Goal: Task Accomplishment & Management: Manage account settings

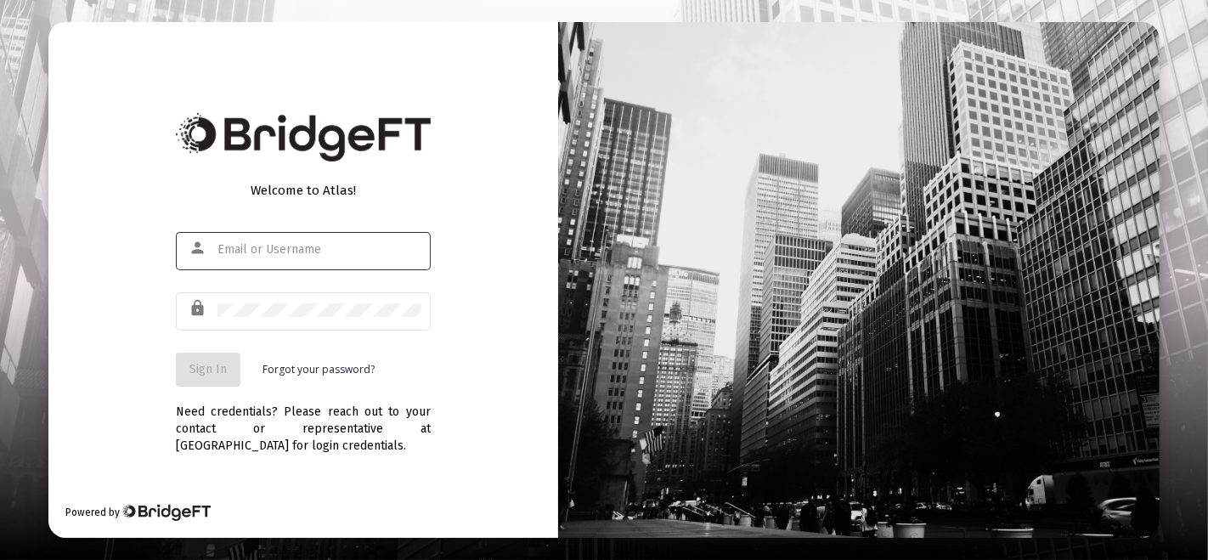
click at [302, 264] on div at bounding box center [319, 249] width 204 height 42
click at [305, 235] on div at bounding box center [319, 249] width 204 height 42
click at [307, 260] on div at bounding box center [319, 249] width 204 height 42
click at [312, 264] on div at bounding box center [319, 249] width 204 height 42
click at [315, 255] on input "text" at bounding box center [319, 250] width 204 height 14
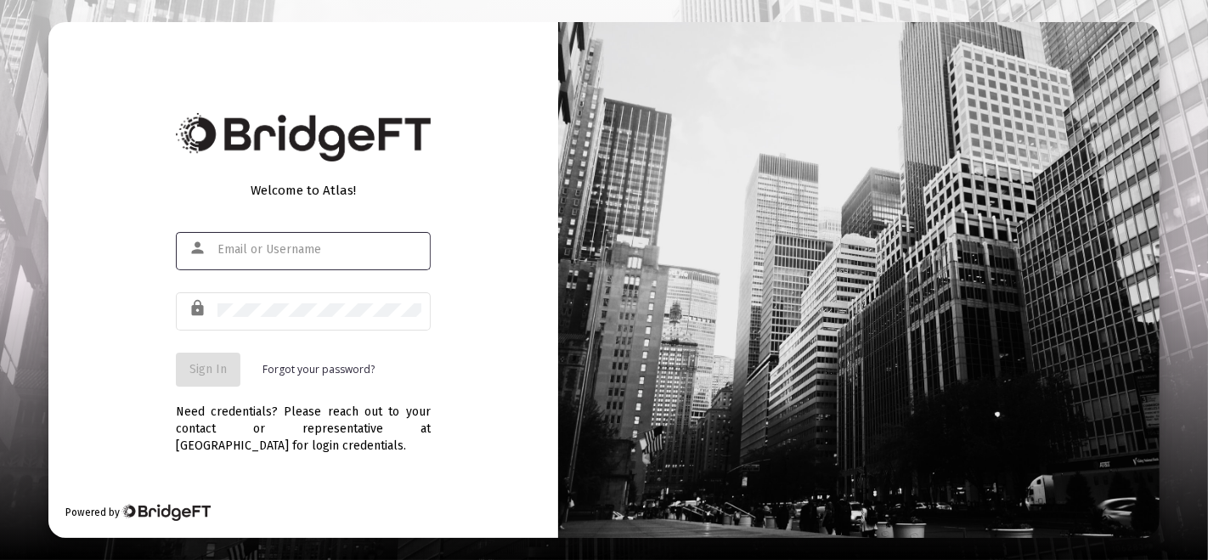
type input "[PERSON_NAME][EMAIL_ADDRESS][DOMAIN_NAME]"
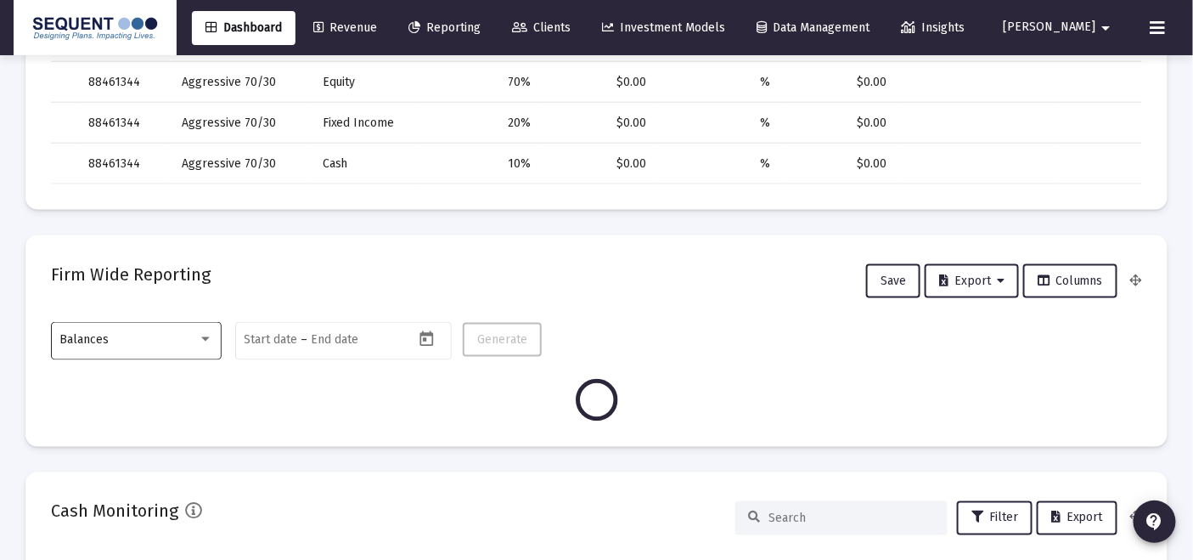
scroll to position [660, 0]
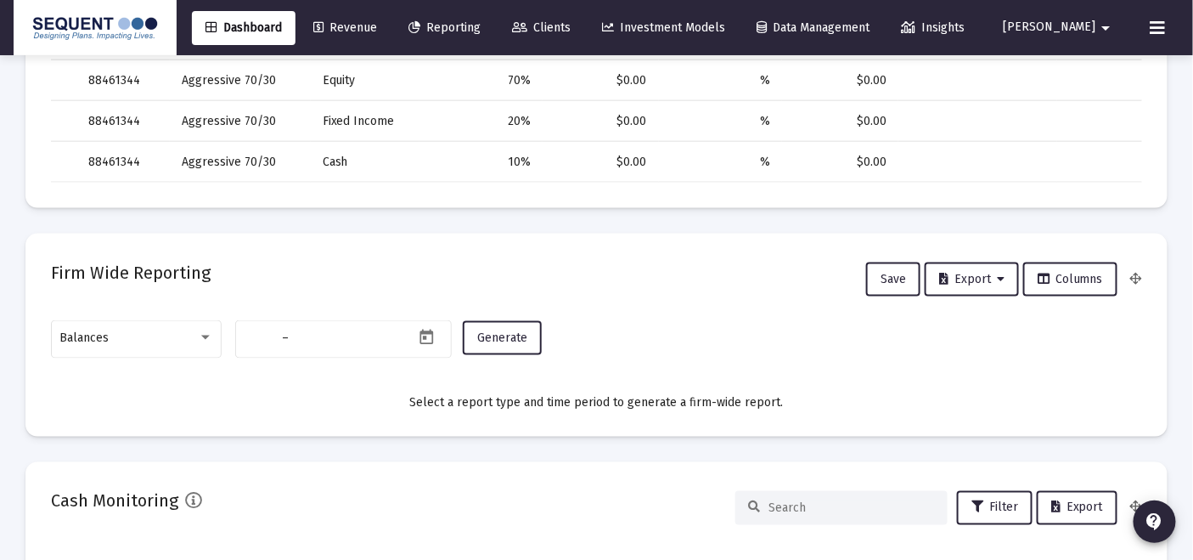
type input "[DATE]"
click at [166, 324] on div "Balances" at bounding box center [136, 338] width 153 height 42
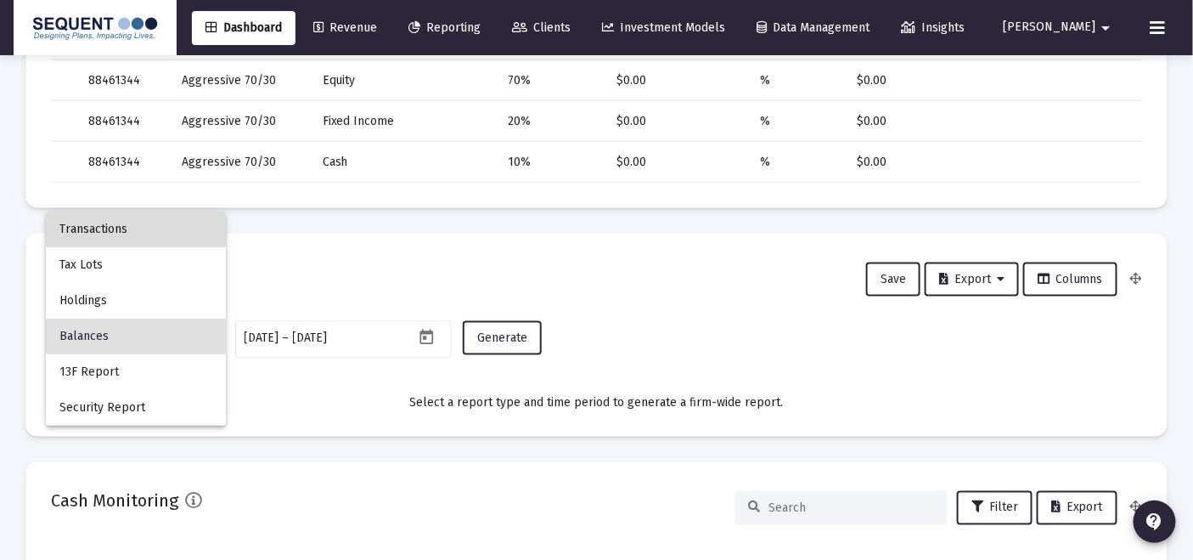
click at [149, 228] on span "Transactions" at bounding box center [135, 229] width 153 height 36
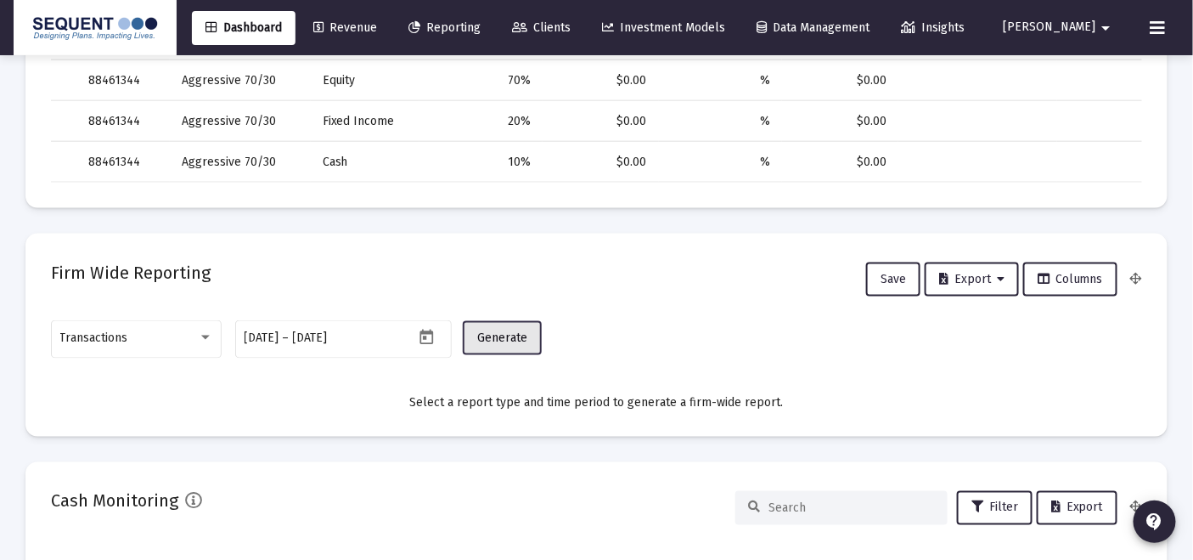
click at [506, 332] on span "Generate" at bounding box center [502, 337] width 50 height 14
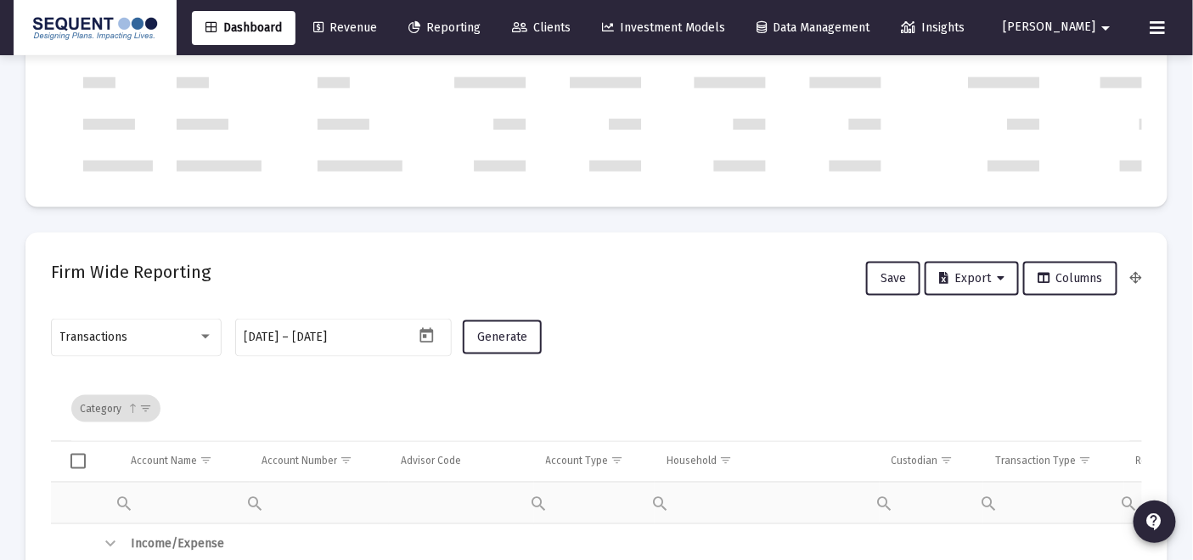
scroll to position [849, 0]
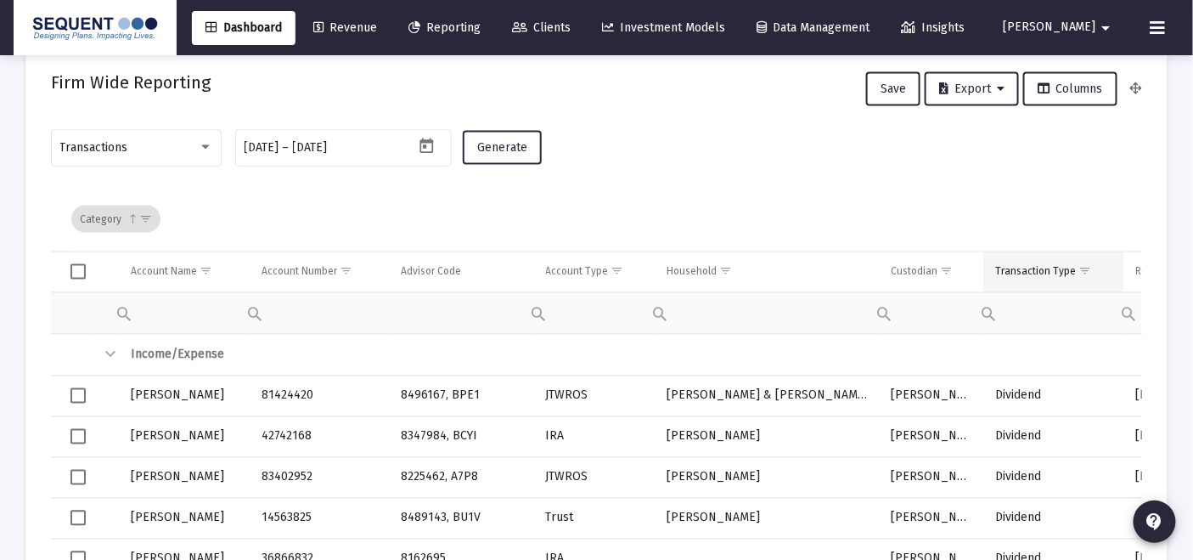
click at [1082, 265] on span "Show filter options for column 'Transaction Type'" at bounding box center [1084, 271] width 13 height 13
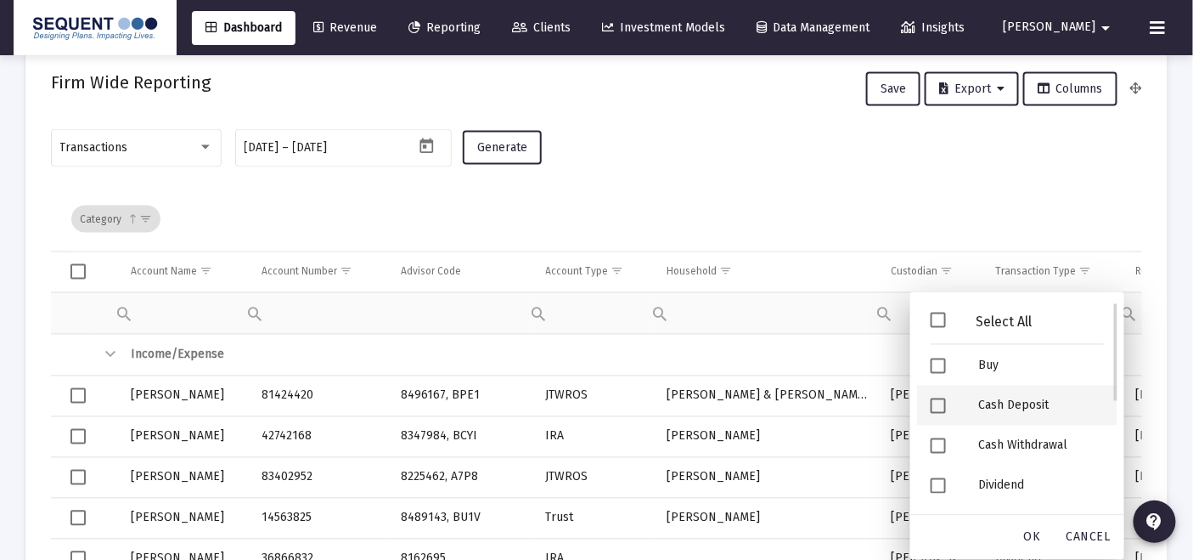
click at [1012, 407] on div "Cash Deposit" at bounding box center [1041, 406] width 153 height 40
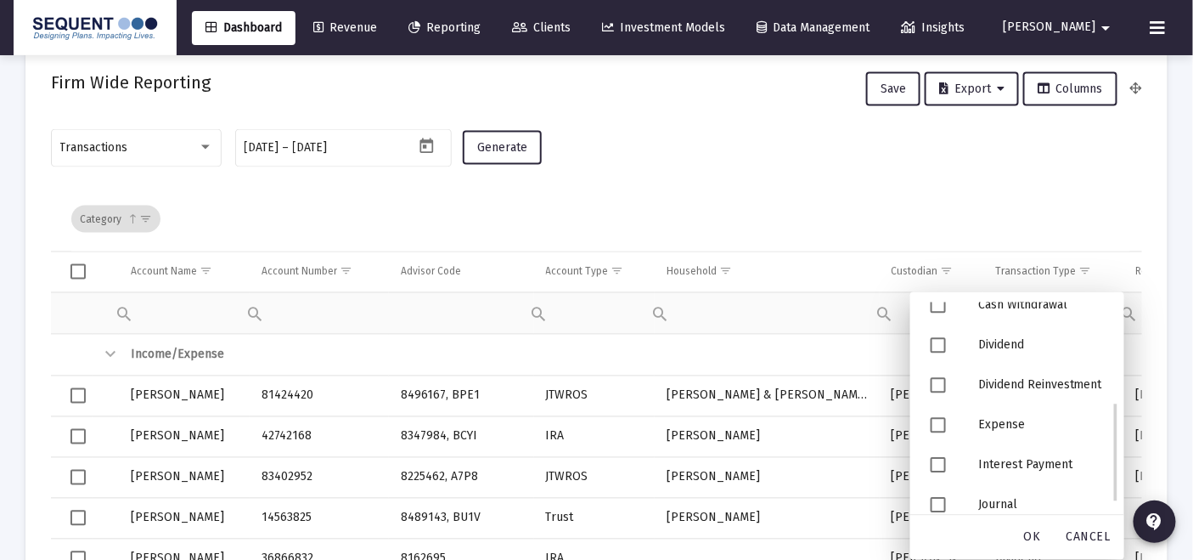
scroll to position [235, 0]
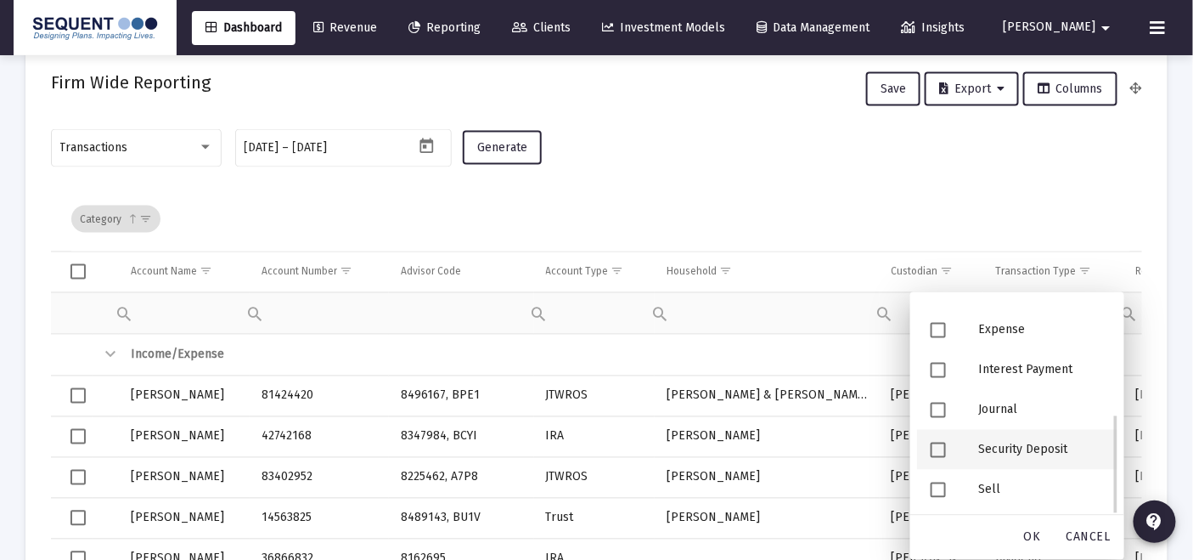
click at [995, 448] on div "Security Deposit" at bounding box center [1041, 450] width 153 height 40
click at [1025, 553] on div "OK" at bounding box center [1032, 537] width 54 height 44
click at [1023, 543] on div "OK" at bounding box center [1032, 537] width 54 height 31
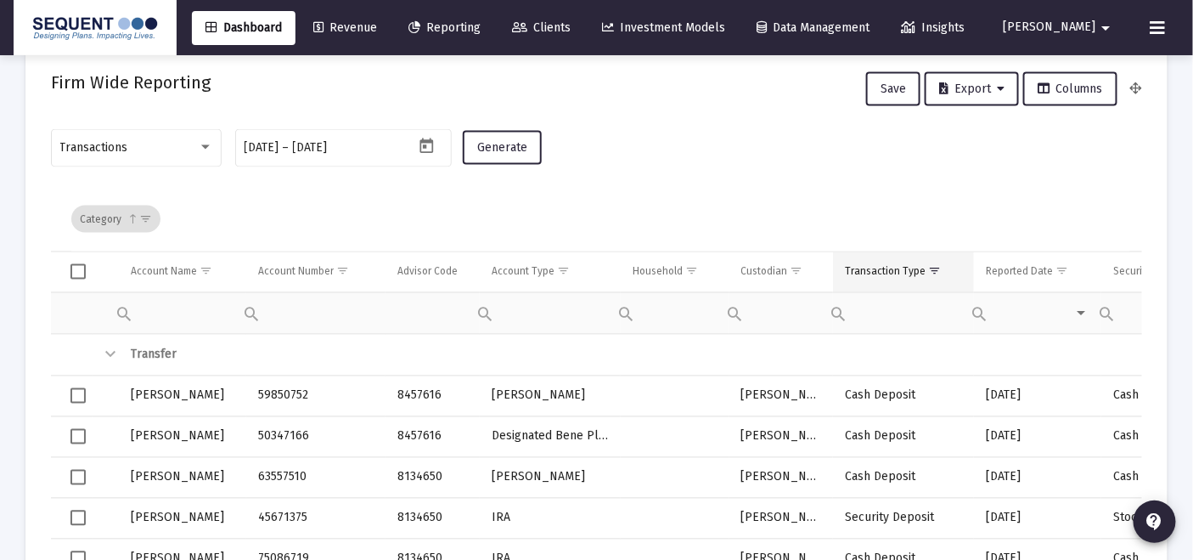
click at [887, 265] on div "Transaction Type" at bounding box center [885, 272] width 81 height 14
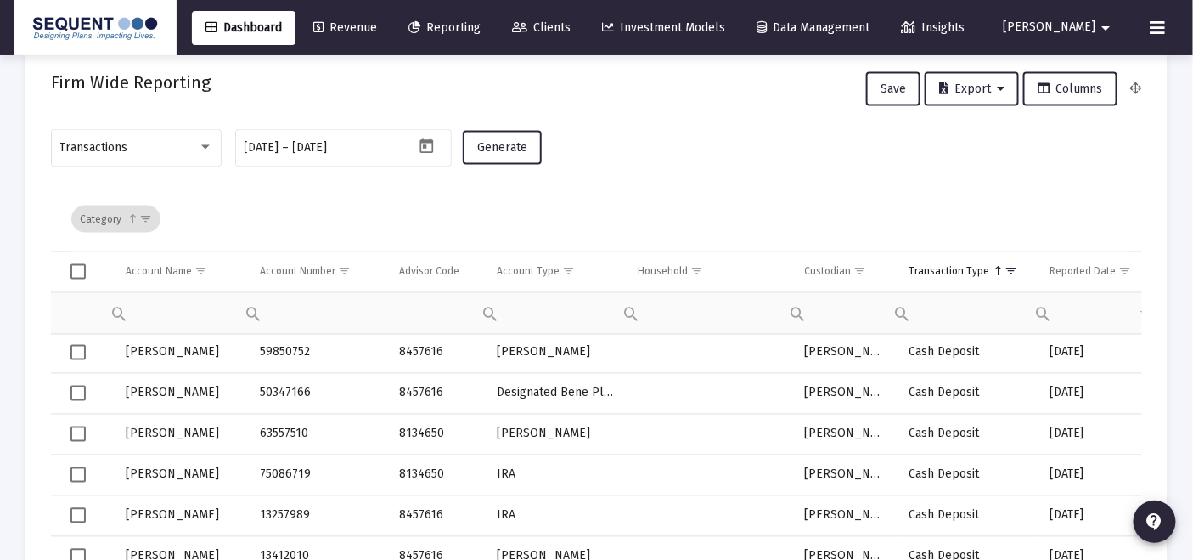
scroll to position [0, 0]
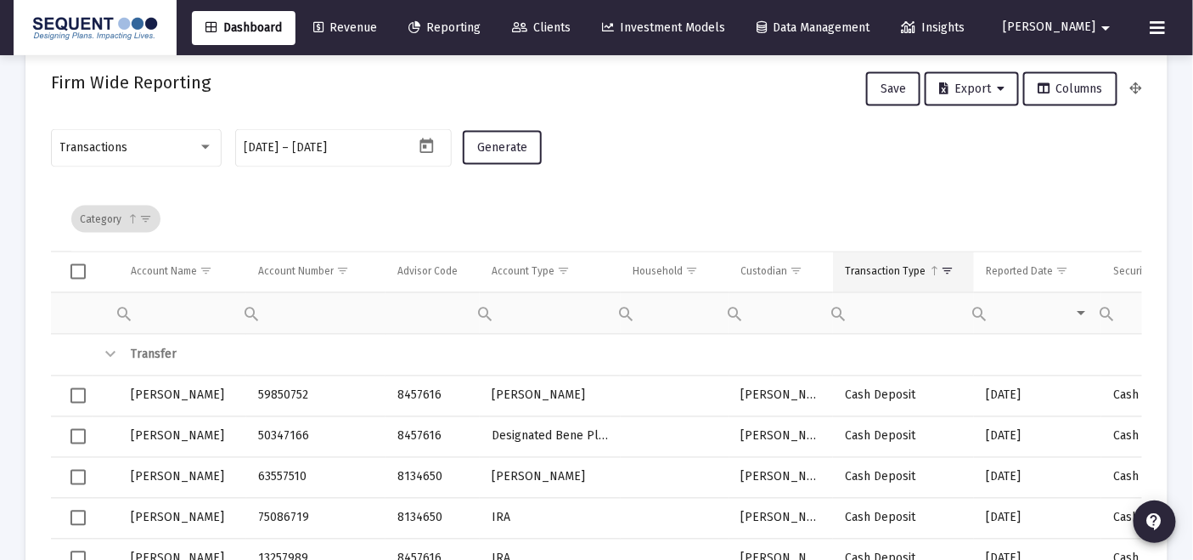
click at [943, 267] on span "Show filter options for column 'Transaction Type'" at bounding box center [947, 271] width 13 height 13
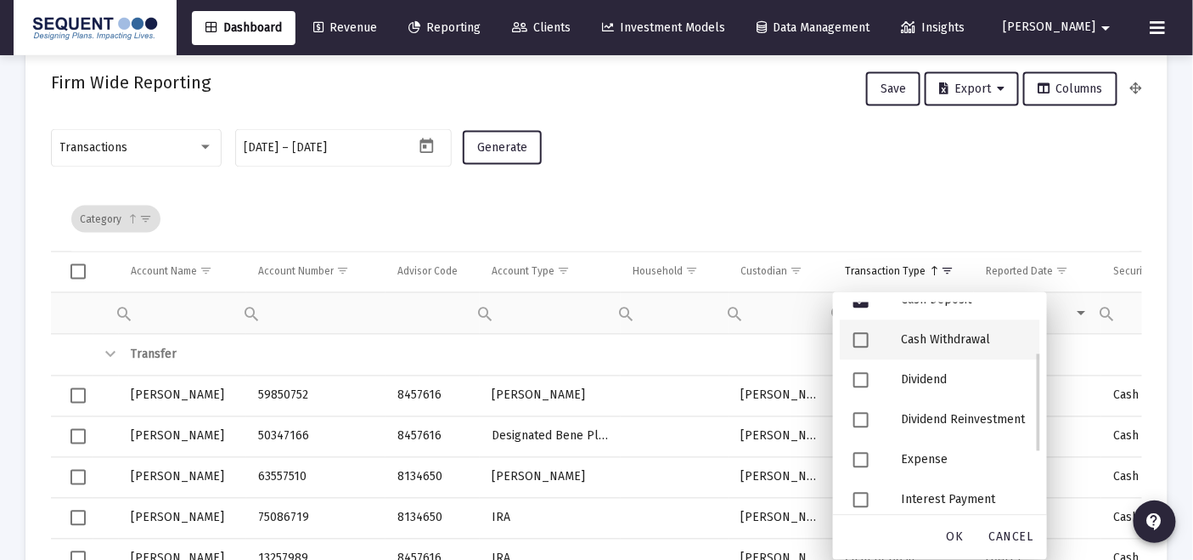
scroll to position [176, 0]
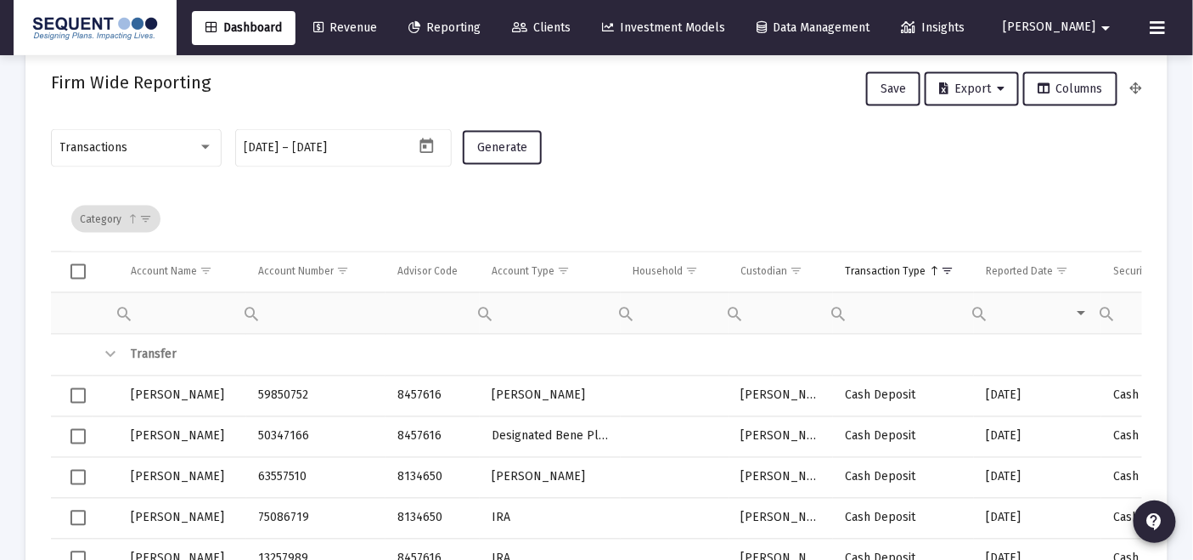
click at [979, 193] on div "Category" at bounding box center [600, 219] width 1059 height 65
click at [954, 65] on mat-card "Firm Wide Reporting Save Export Columns Transactions [DATE] [DATE] – [DATE] Gen…" at bounding box center [596, 340] width 1142 height 594
click at [950, 74] on button "Export" at bounding box center [972, 89] width 94 height 34
click at [987, 139] on button "Export All Rows" at bounding box center [977, 132] width 115 height 41
click at [584, 35] on link "Clients" at bounding box center [541, 28] width 86 height 34
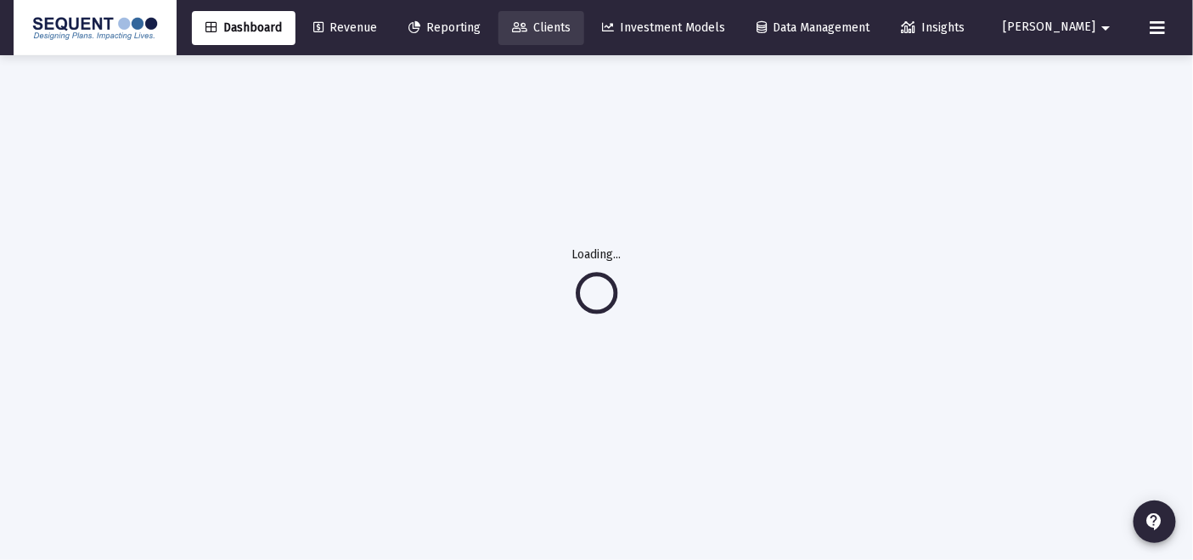
scroll to position [54, 0]
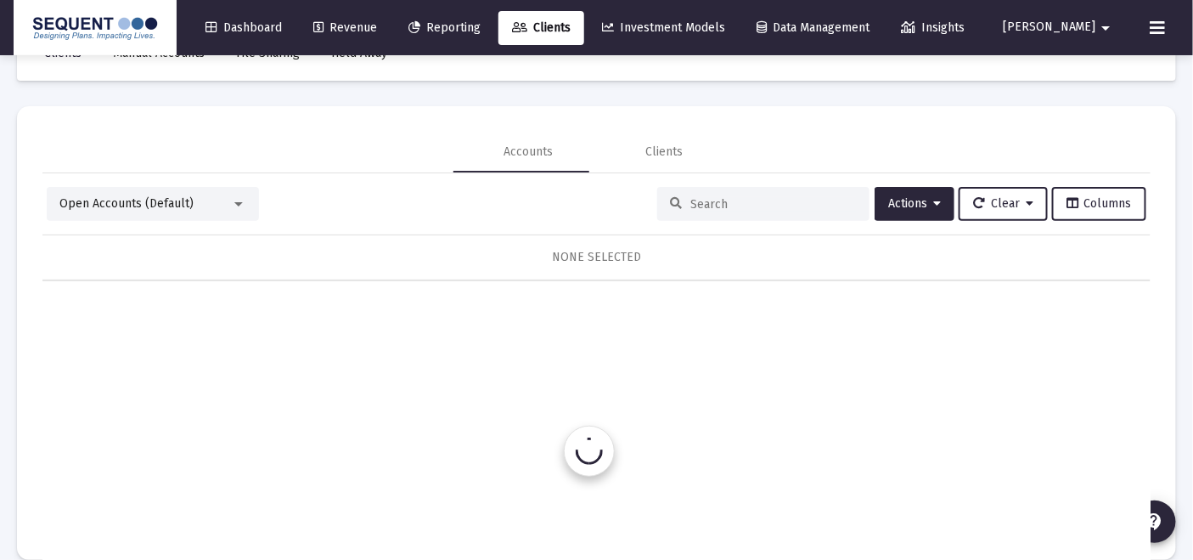
scroll to position [80, 0]
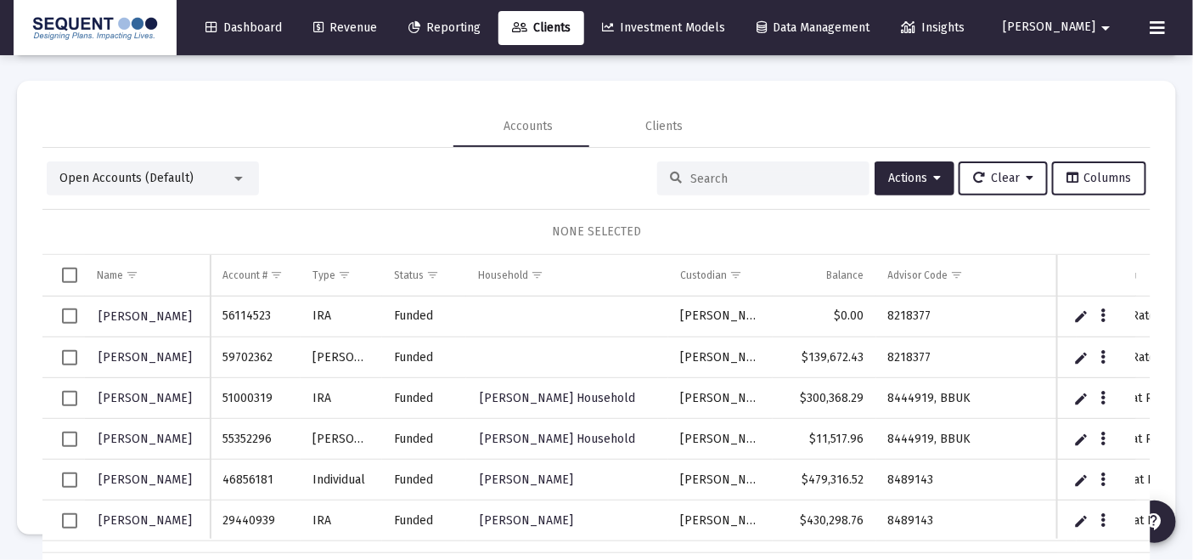
click at [766, 176] on input at bounding box center [773, 179] width 166 height 14
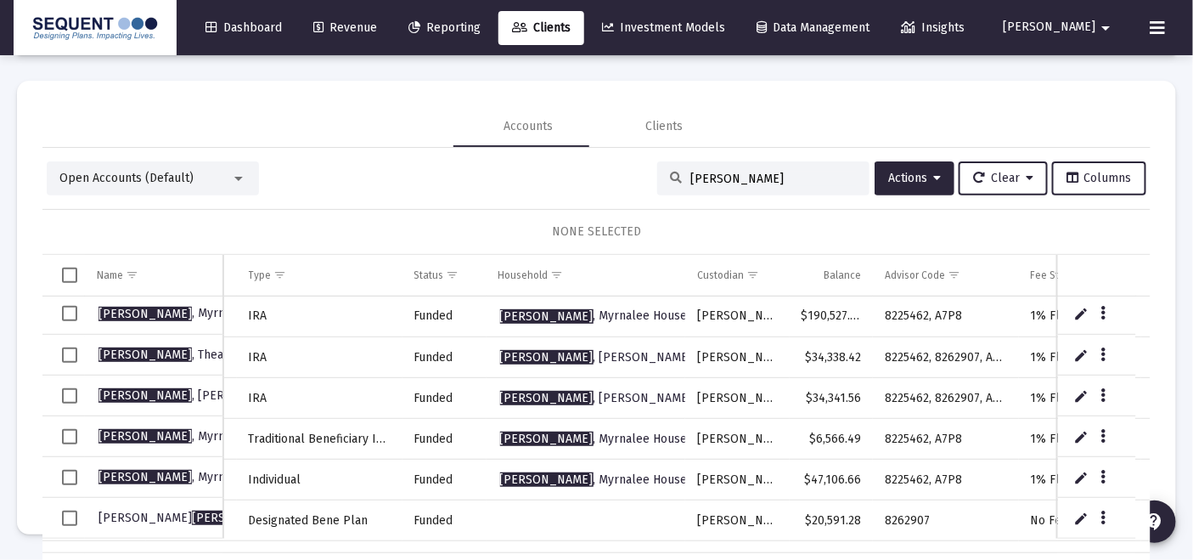
scroll to position [0, 0]
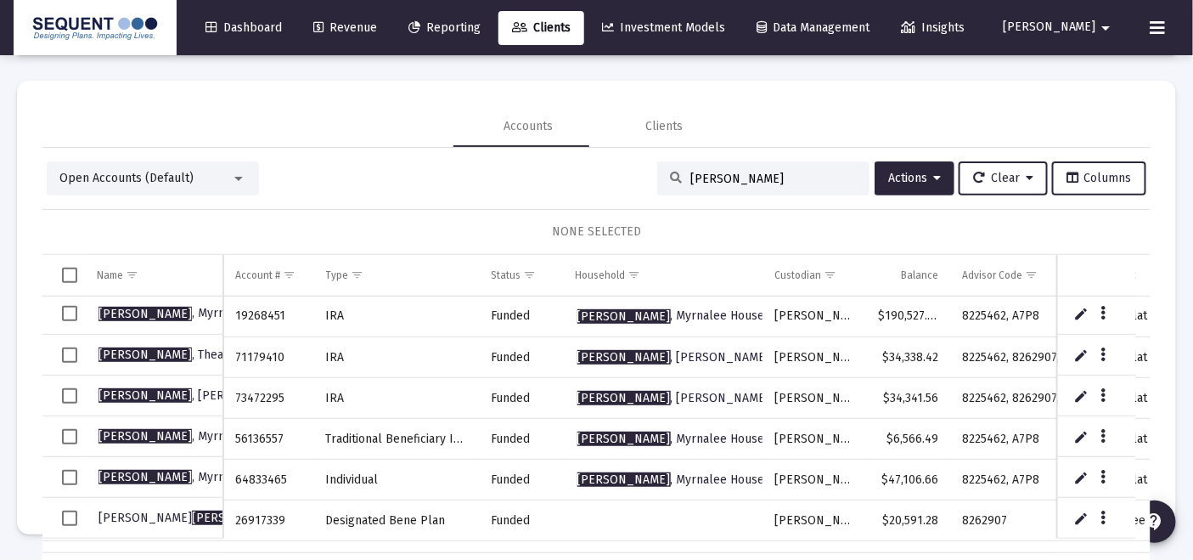
type input "[PERSON_NAME]"
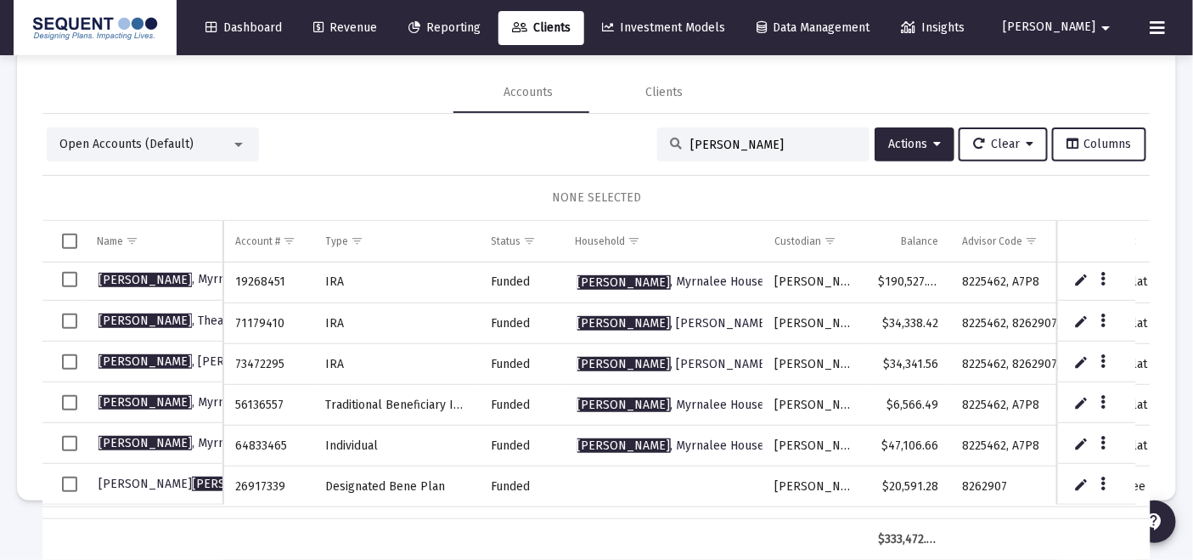
click at [72, 358] on span "Select row" at bounding box center [69, 361] width 15 height 15
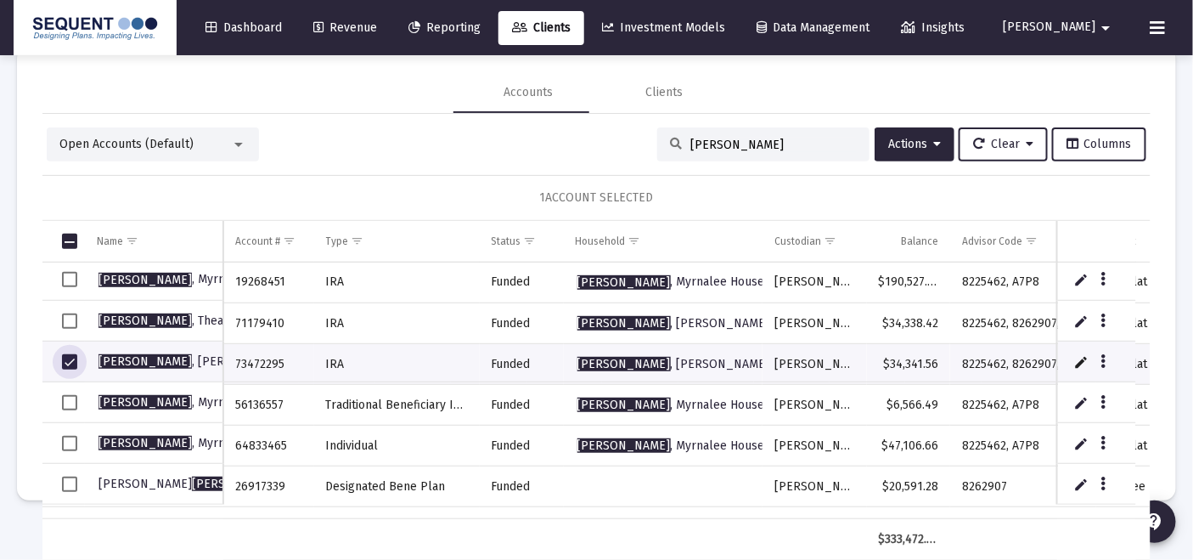
click at [67, 307] on td "Data grid" at bounding box center [63, 321] width 42 height 41
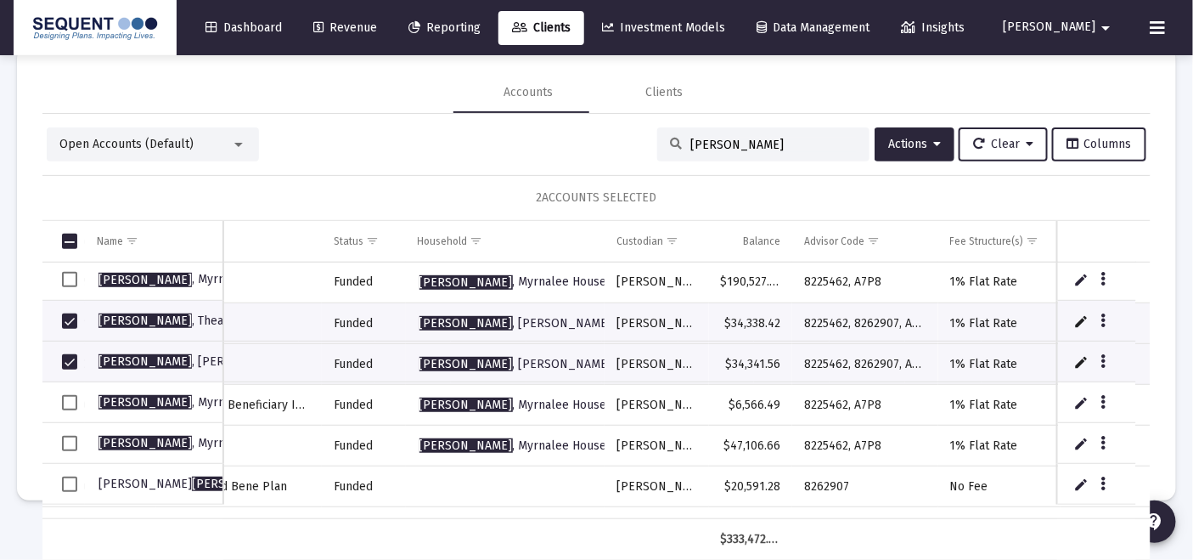
scroll to position [0, 179]
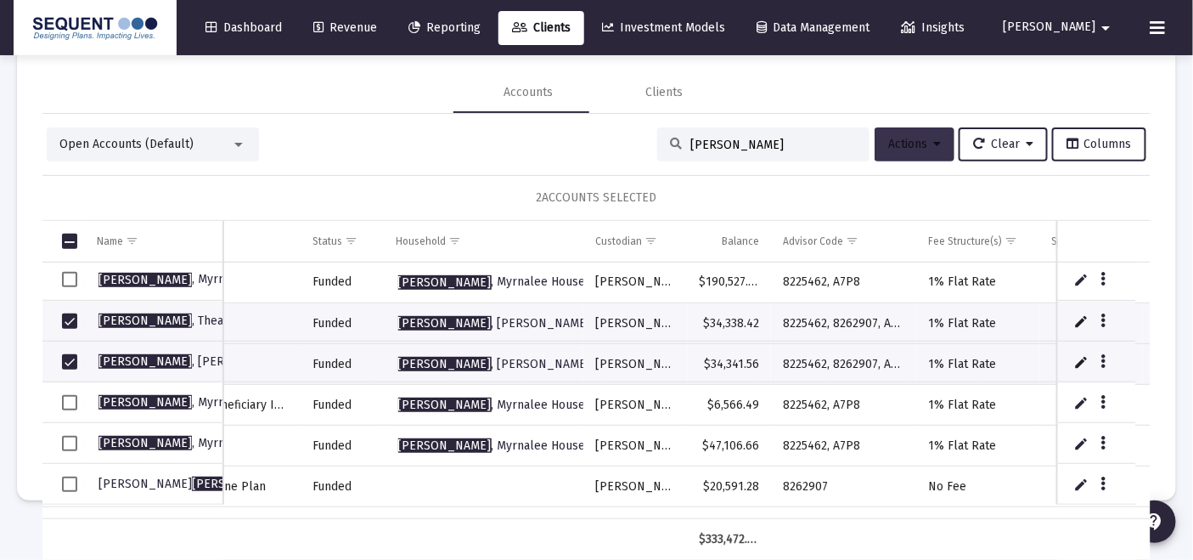
click at [896, 150] on button "Actions" at bounding box center [915, 144] width 80 height 34
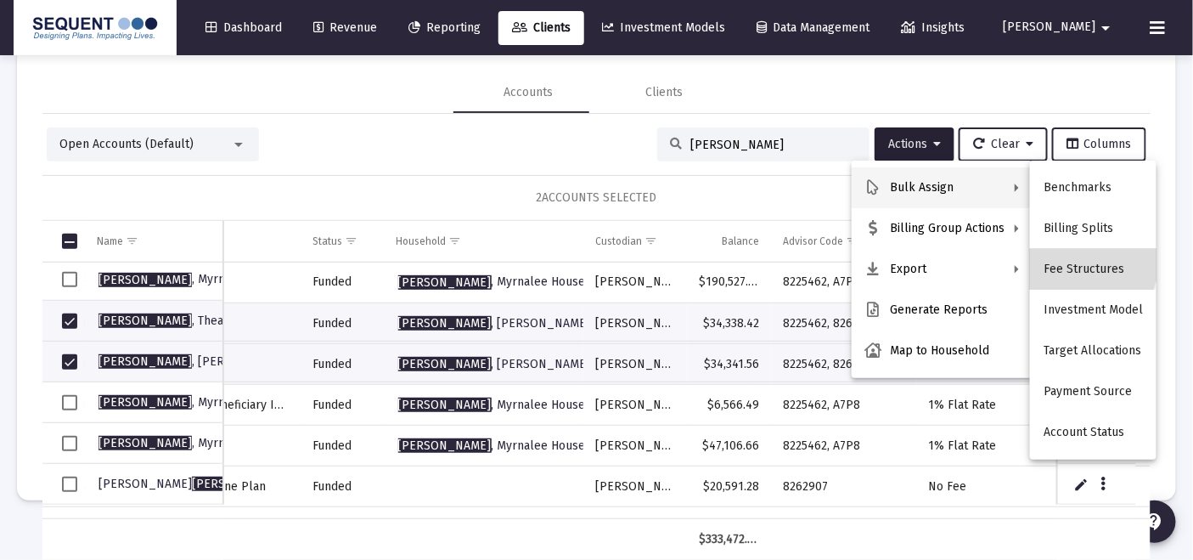
click at [1073, 264] on button "Fee Structures" at bounding box center [1093, 269] width 127 height 41
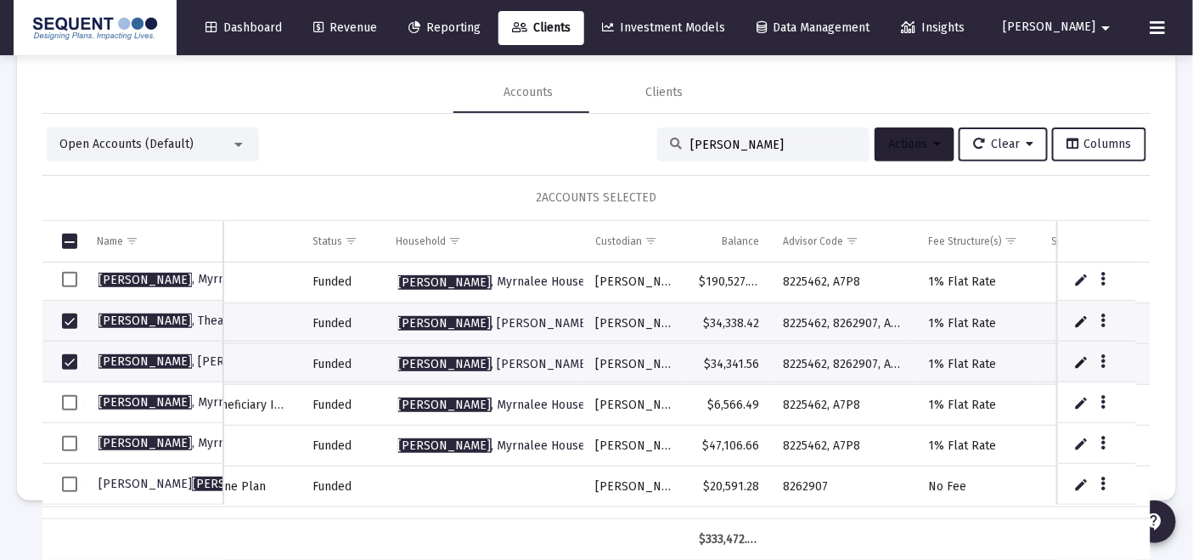
scroll to position [0, 0]
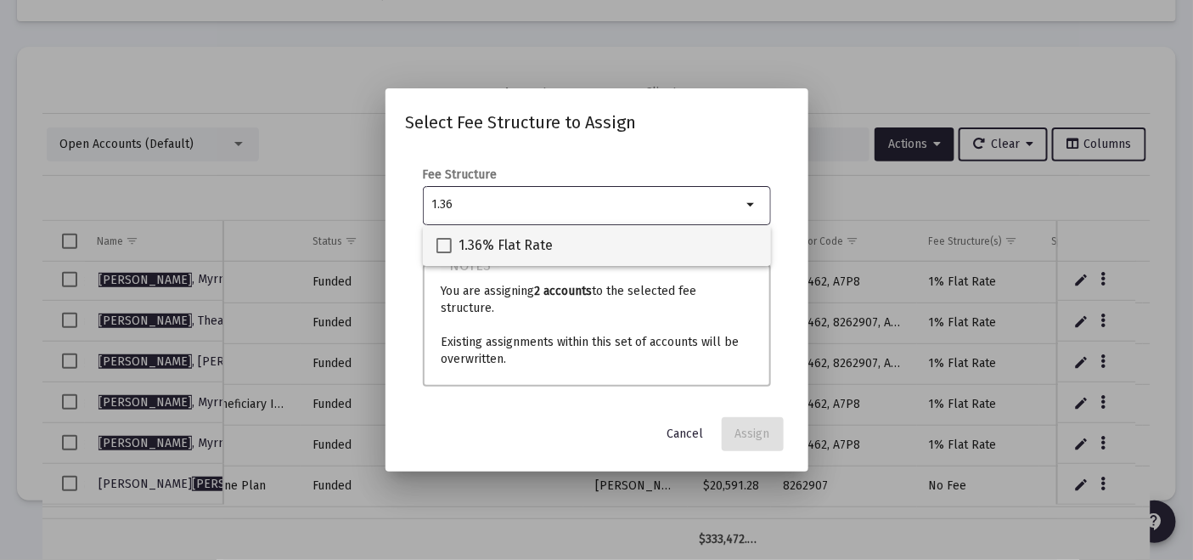
type input "1.36"
click at [559, 260] on div "1.36% Flat Rate" at bounding box center [596, 245] width 321 height 41
checkbox input "true"
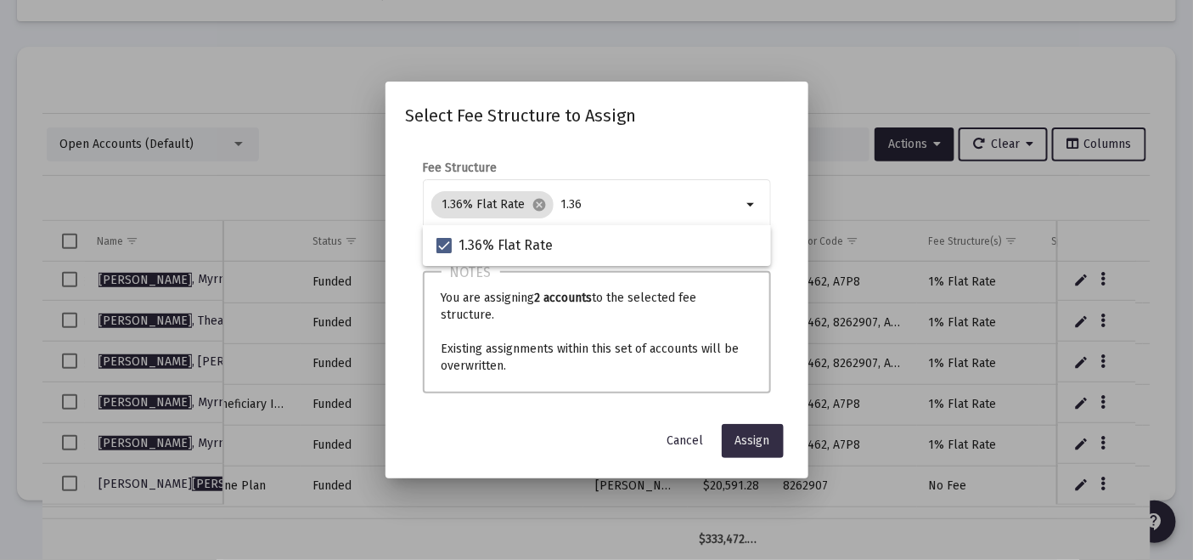
click at [757, 436] on span "Assign" at bounding box center [752, 440] width 35 height 14
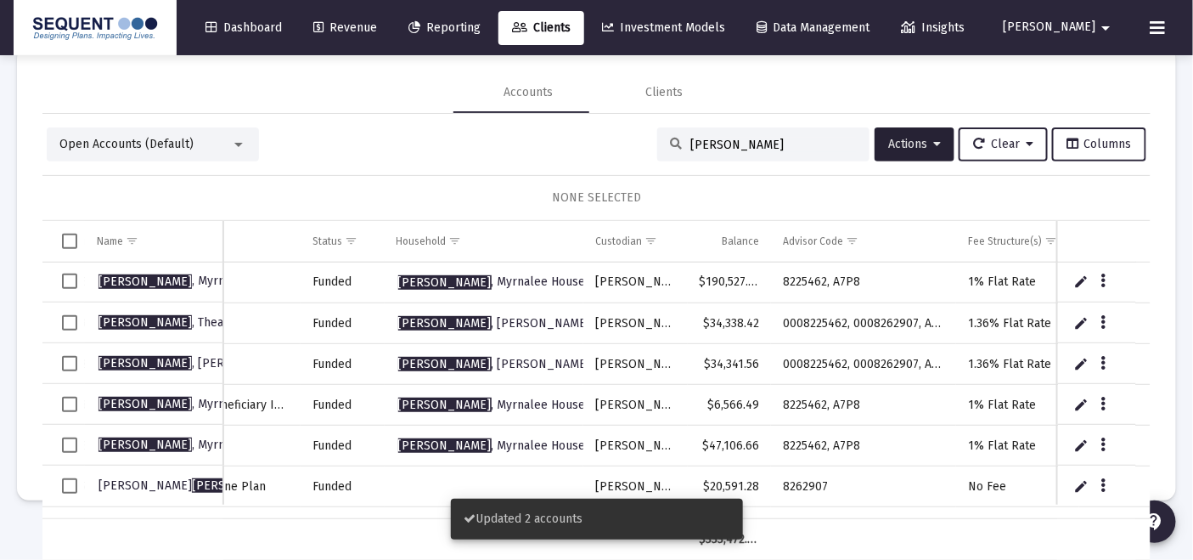
scroll to position [2, 0]
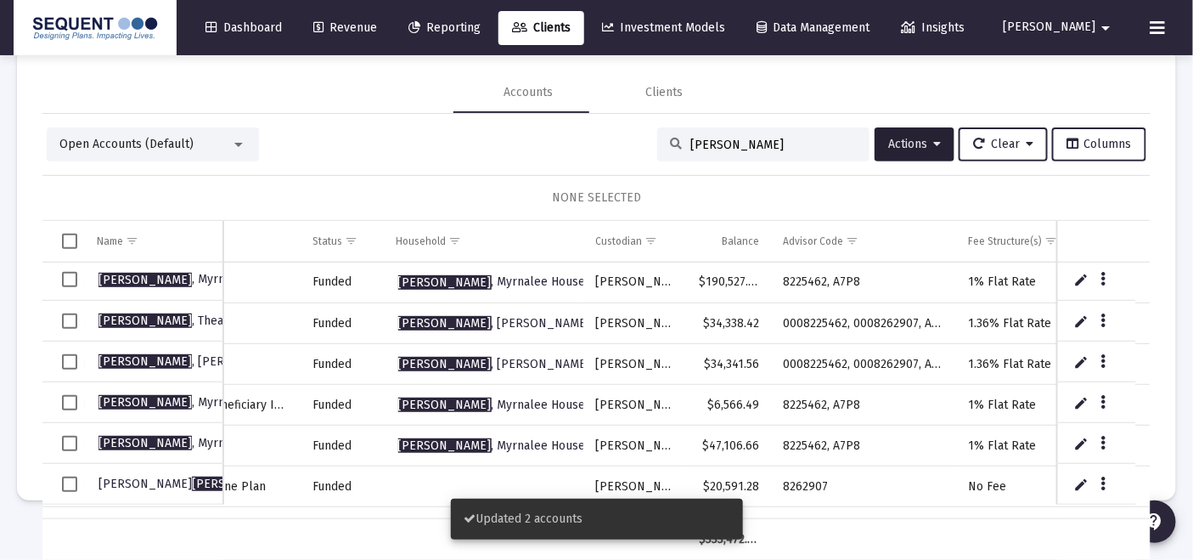
drag, startPoint x: 757, startPoint y: 510, endPoint x: 808, endPoint y: 512, distance: 51.0
click at [808, 480] on body "Dashboard Revenue Reporting Clients Investment Models Data Management Insights …" at bounding box center [596, 200] width 1193 height 560
click at [841, 536] on td "Data grid" at bounding box center [863, 539] width 185 height 41
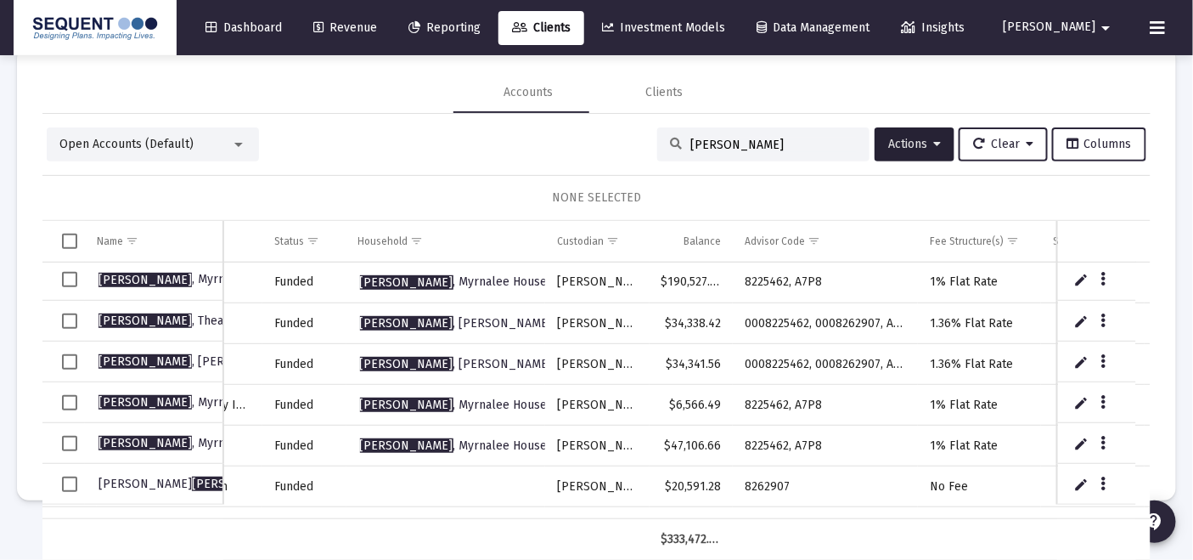
scroll to position [0, 0]
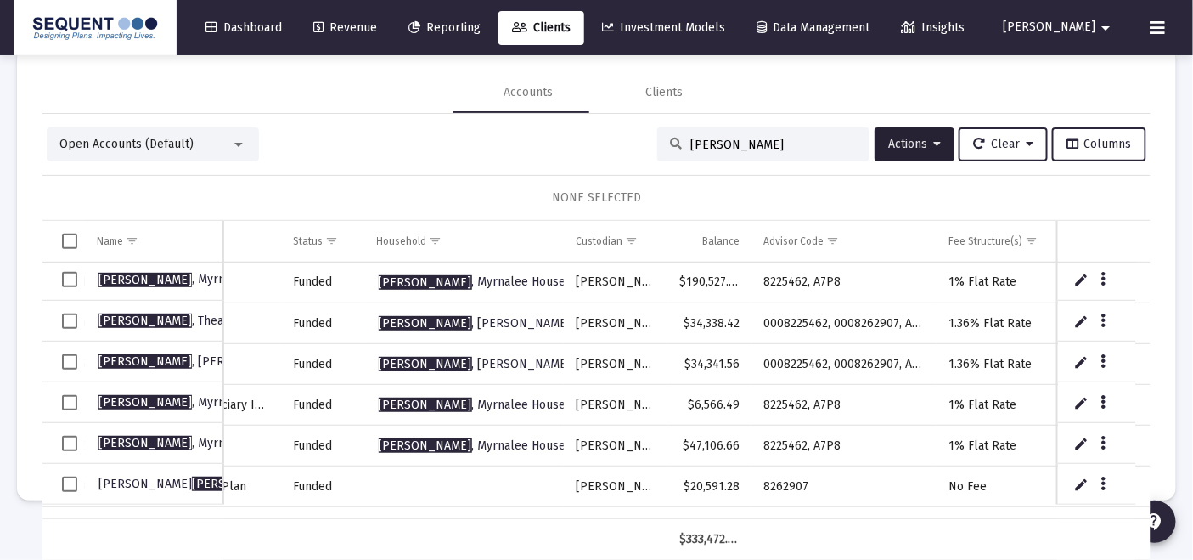
click at [66, 476] on td "Data grid" at bounding box center [63, 484] width 42 height 41
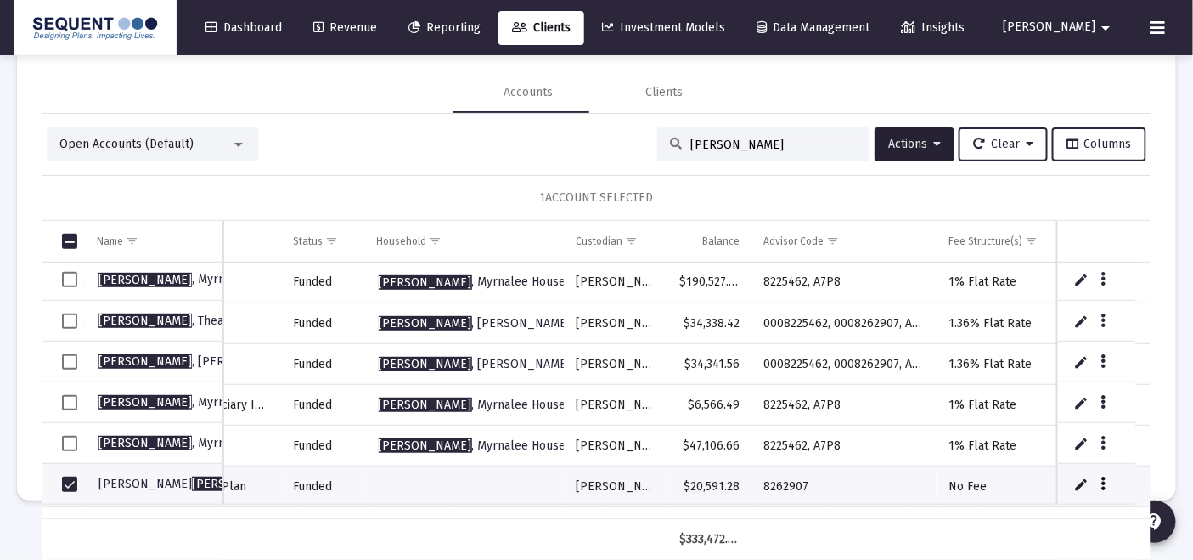
click at [1096, 482] on button "Data grid" at bounding box center [1103, 483] width 15 height 15
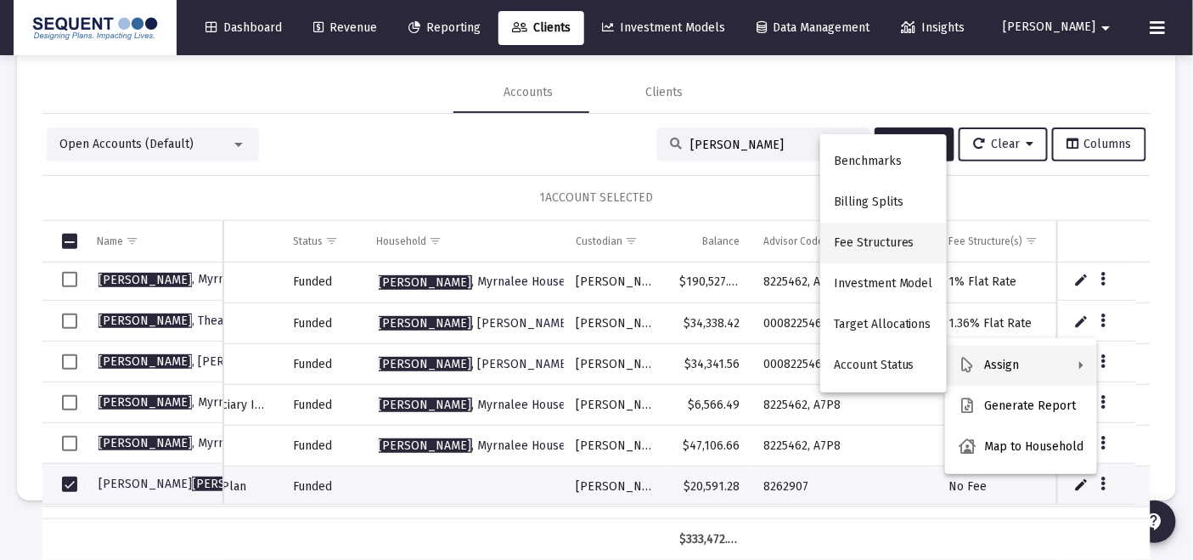
click at [868, 235] on button "Fee Structures" at bounding box center [883, 242] width 127 height 41
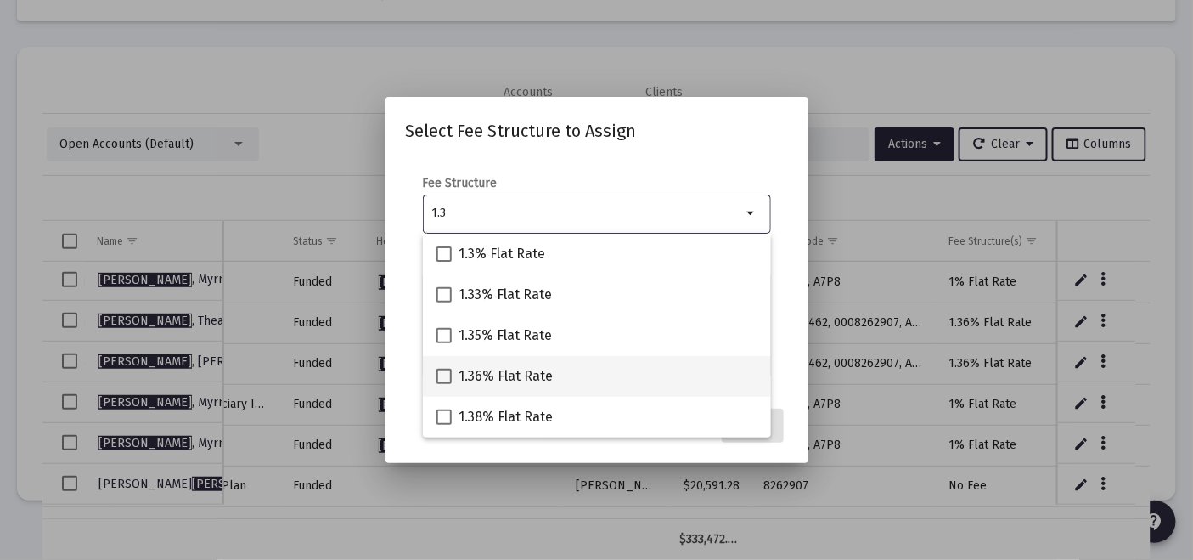
type input "1.3"
click at [539, 394] on mat-checkbox "1.36% Flat Rate" at bounding box center [494, 376] width 116 height 41
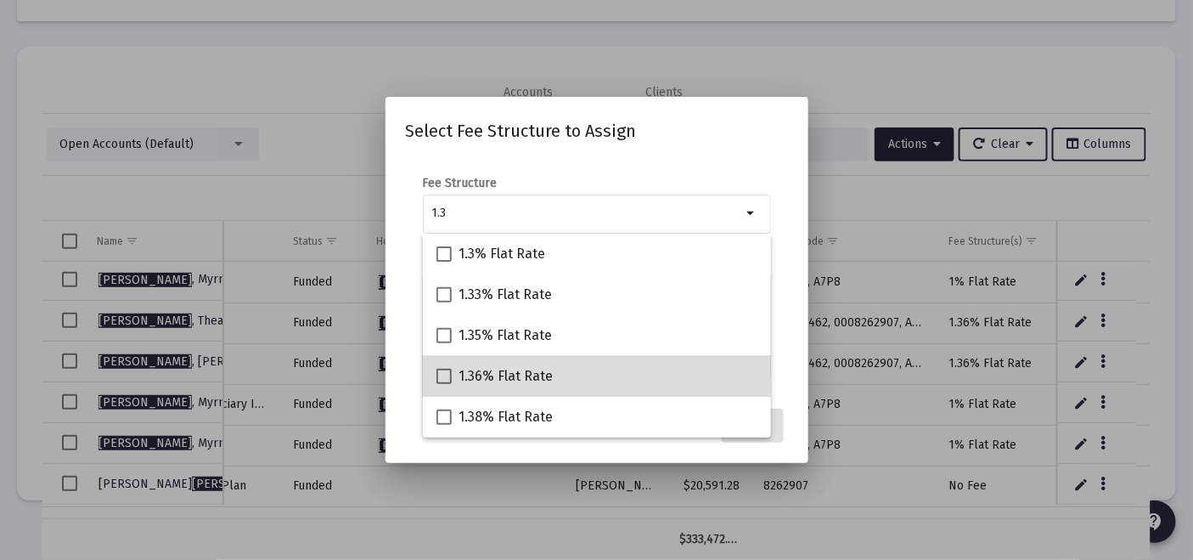
click at [543, 366] on mat-checkbox "1.36% Flat Rate" at bounding box center [494, 376] width 116 height 41
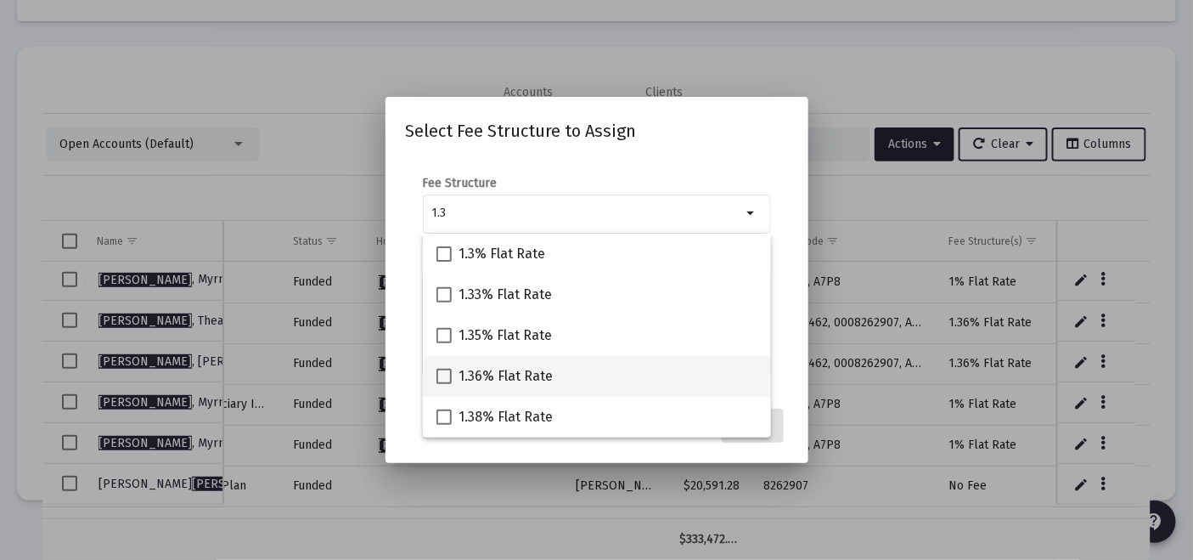
click at [489, 373] on span "1.36% Flat Rate" at bounding box center [506, 376] width 94 height 20
click at [444, 384] on input "1.36% Flat Rate" at bounding box center [443, 384] width 1 height 1
checkbox input "true"
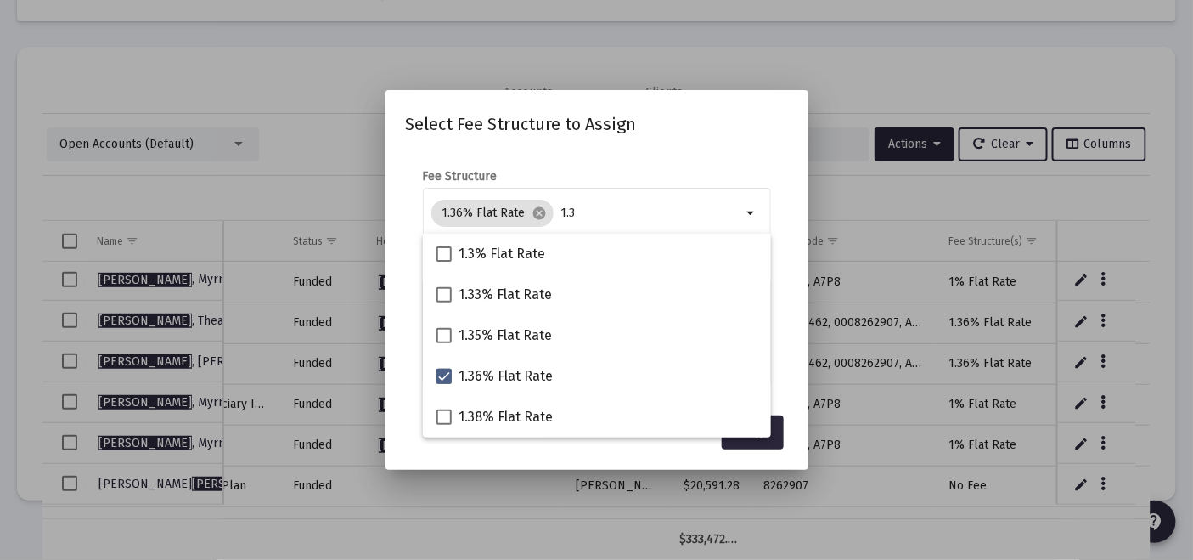
drag, startPoint x: 793, startPoint y: 365, endPoint x: 784, endPoint y: 372, distance: 11.6
click at [793, 365] on mat-dialog-content "Fee Structure 1.36% Flat Rate cancel 1.3 arrow_drop_down Notes You are assignin…" at bounding box center [597, 278] width 423 height 254
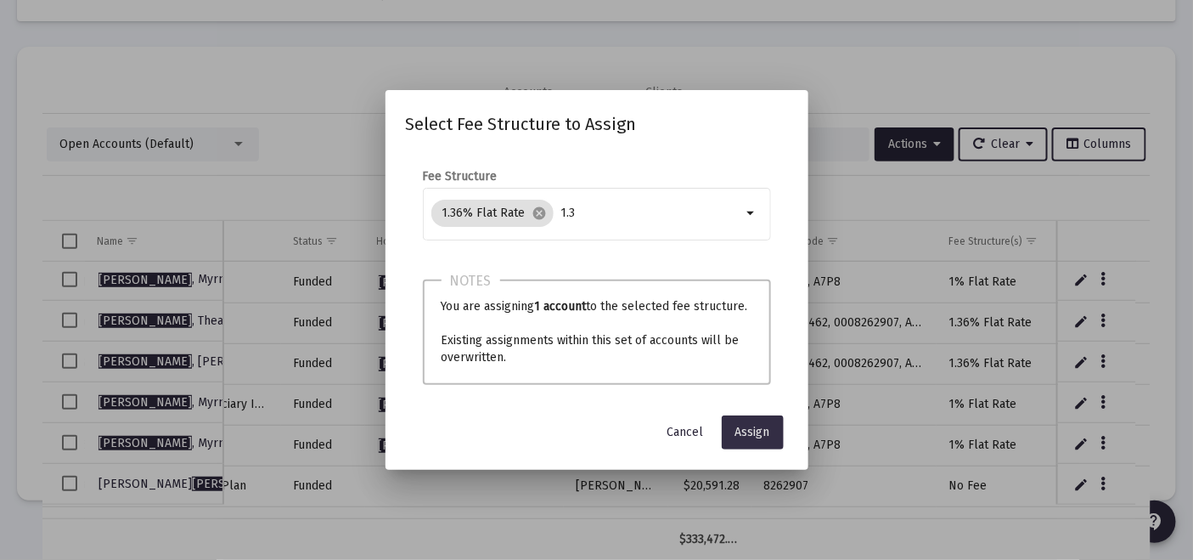
click at [740, 434] on span "Assign" at bounding box center [752, 432] width 35 height 14
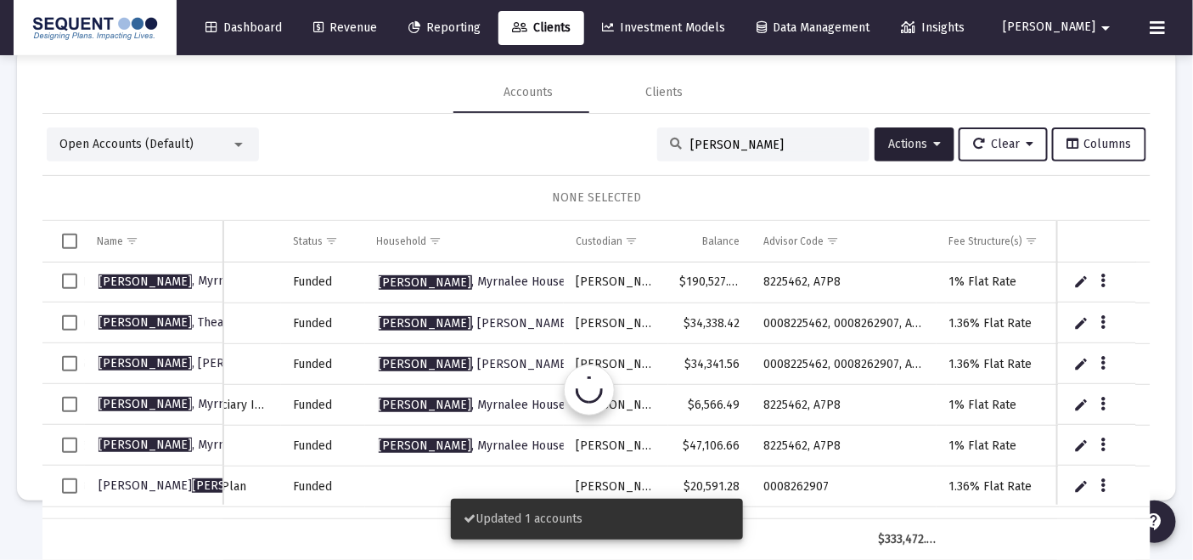
scroll to position [0, 199]
